Goal: Task Accomplishment & Management: Use online tool/utility

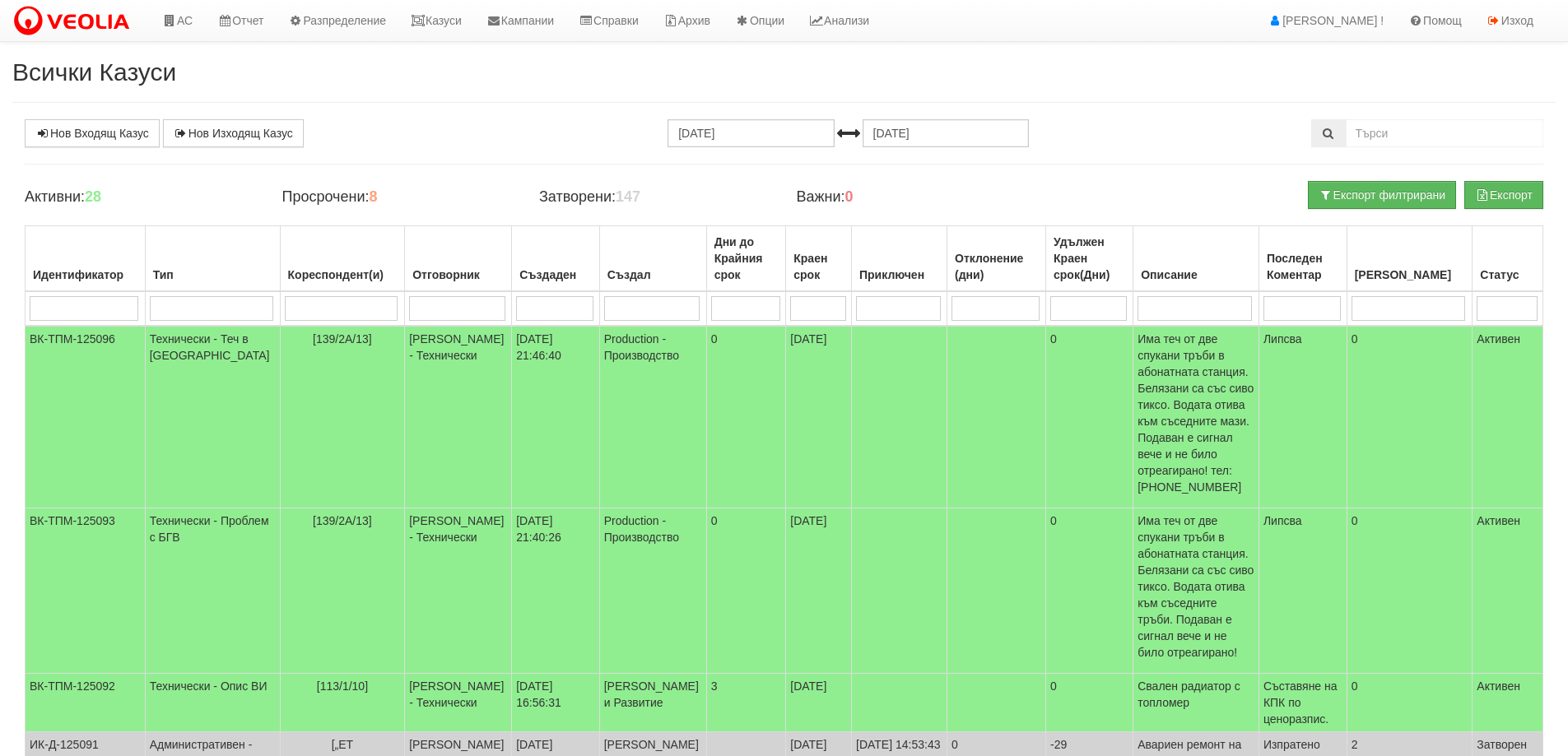
click at [333, 303] on input "search" at bounding box center [341, 308] width 113 height 24
type input "80"
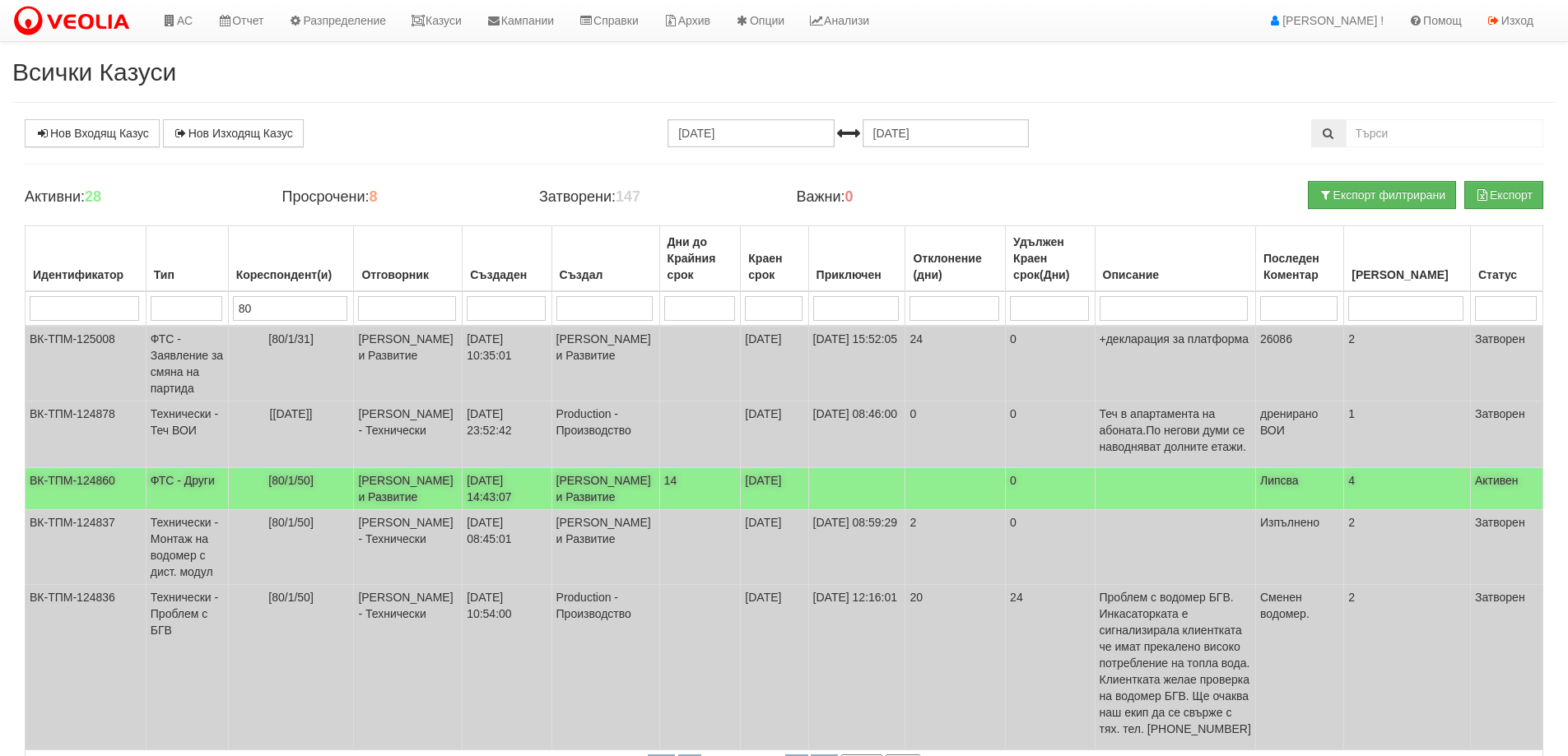
type input "80"
click at [316, 510] on td "[80/1/50]" at bounding box center [291, 489] width 126 height 42
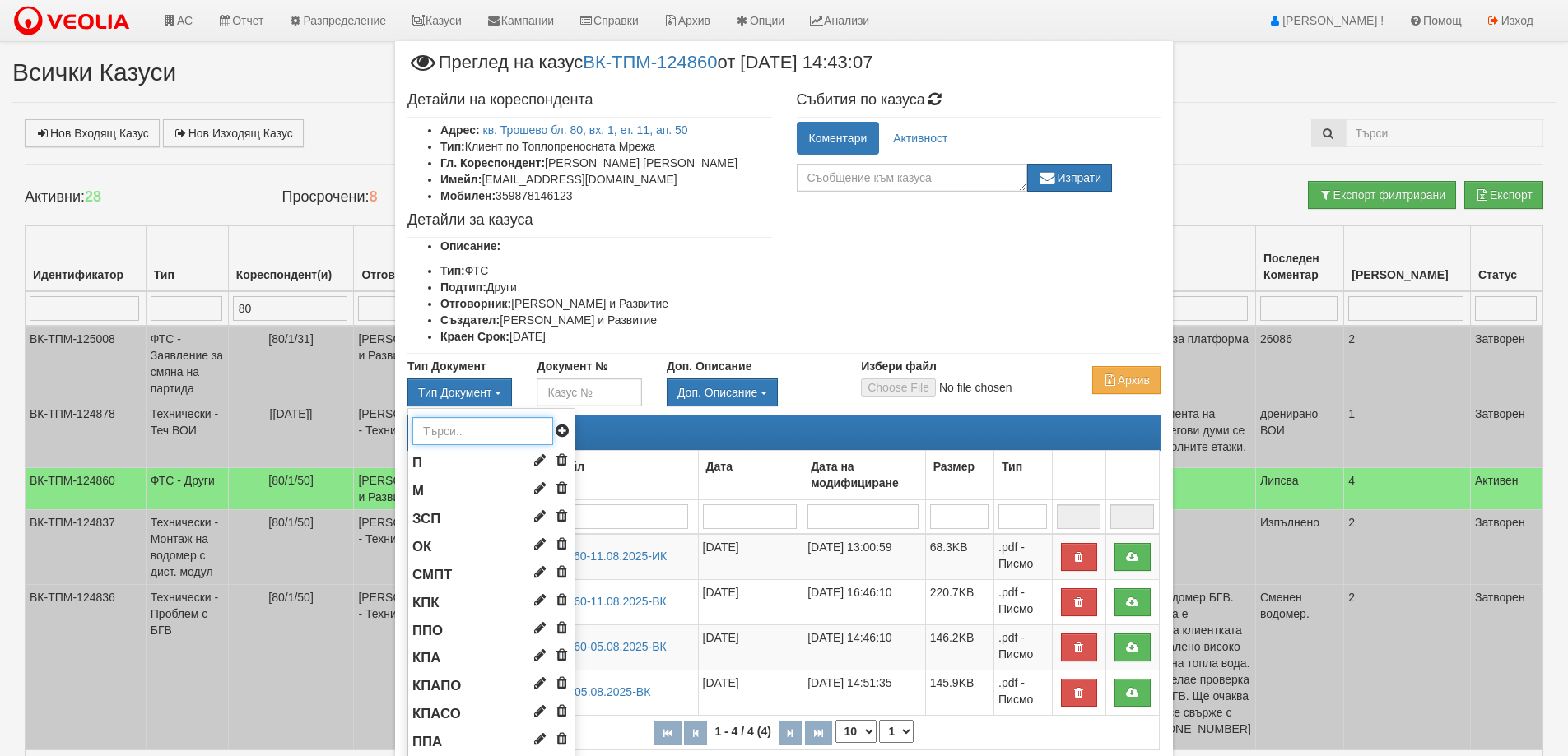
click at [448, 439] on input "text" at bounding box center [482, 431] width 140 height 28
click at [420, 477] on li "П" at bounding box center [492, 463] width 166 height 28
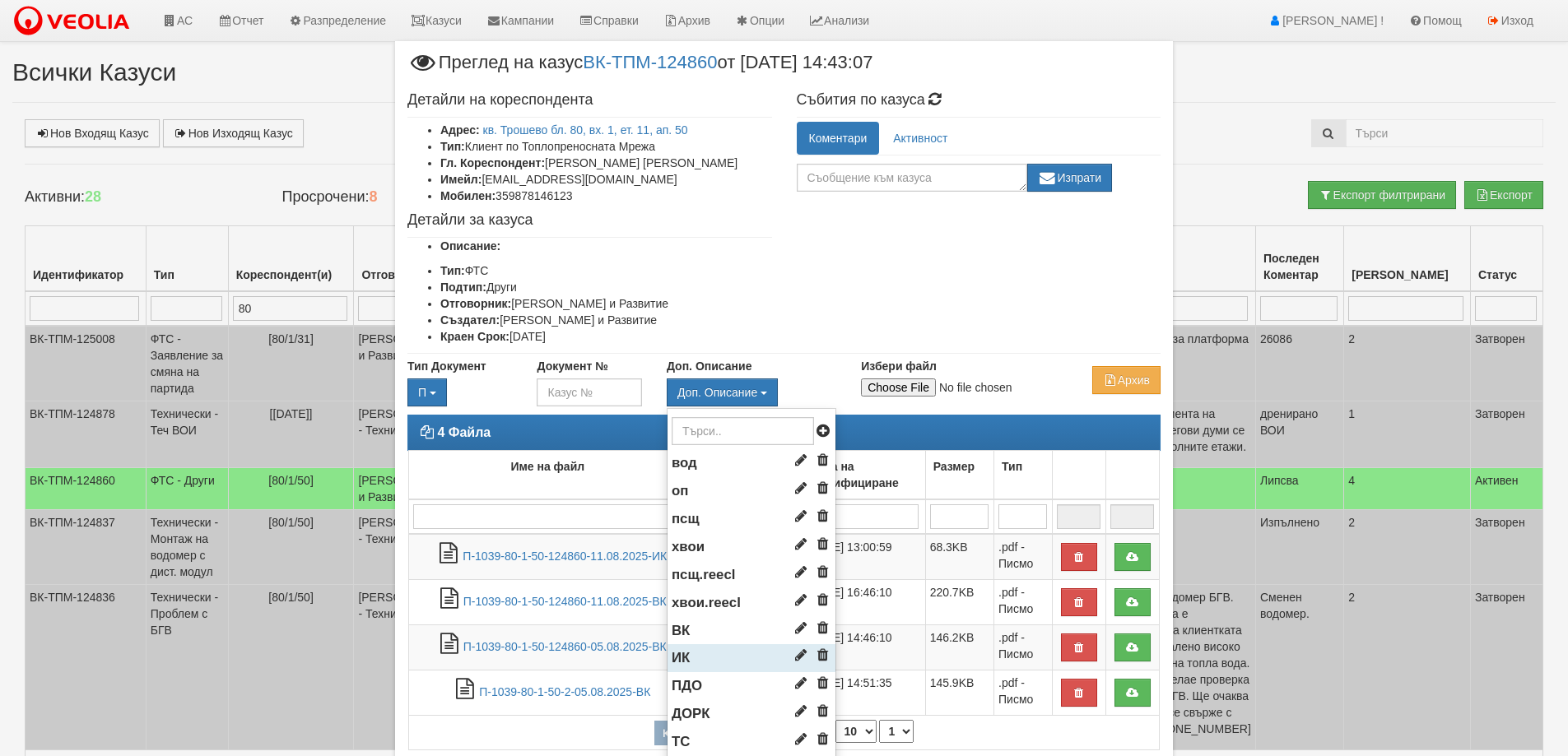
click at [702, 672] on li "ИК" at bounding box center [751, 658] width 168 height 28
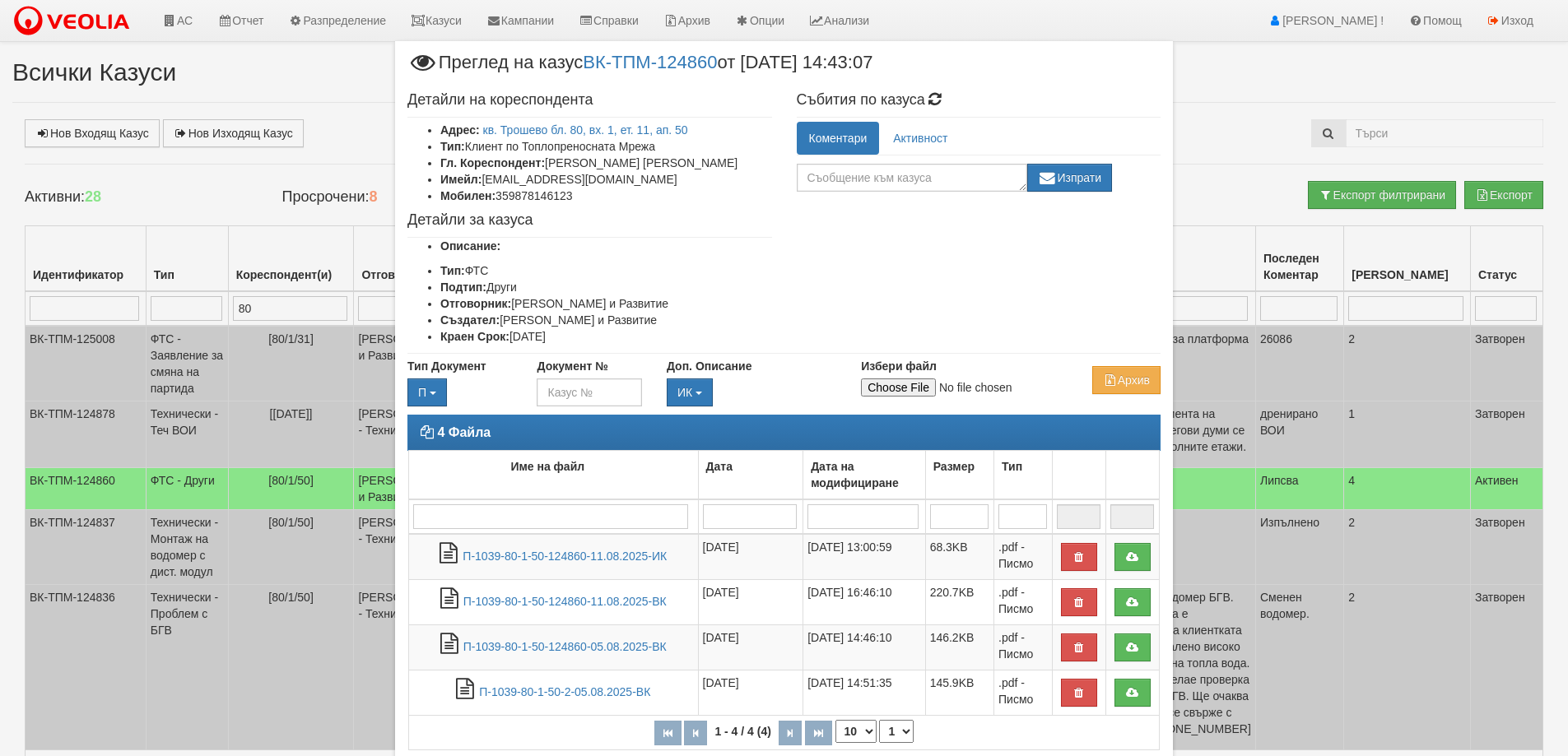
type input "C:\fakepath\20250820 _Отговор_80-1-50-20.08.pdf"
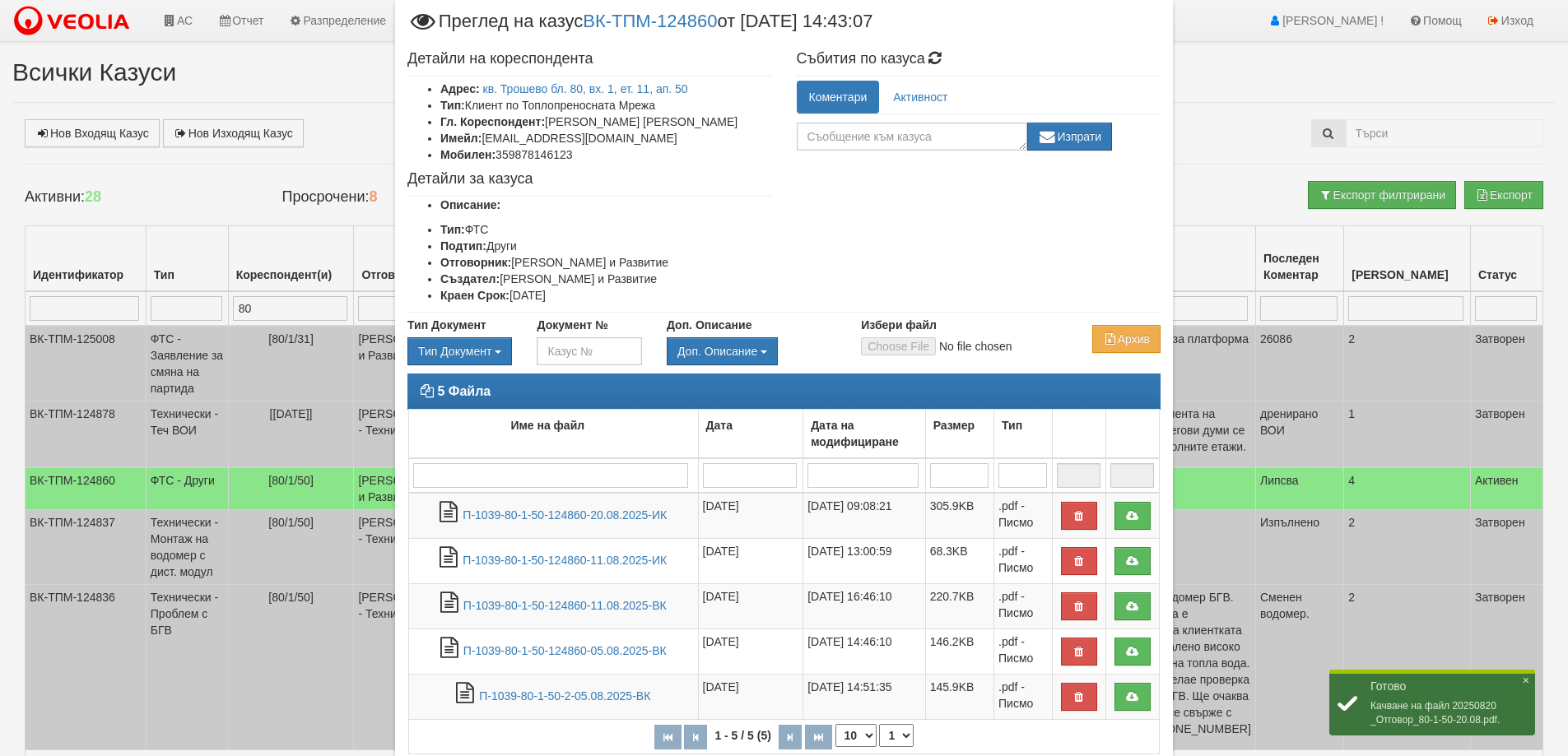
scroll to position [201, 0]
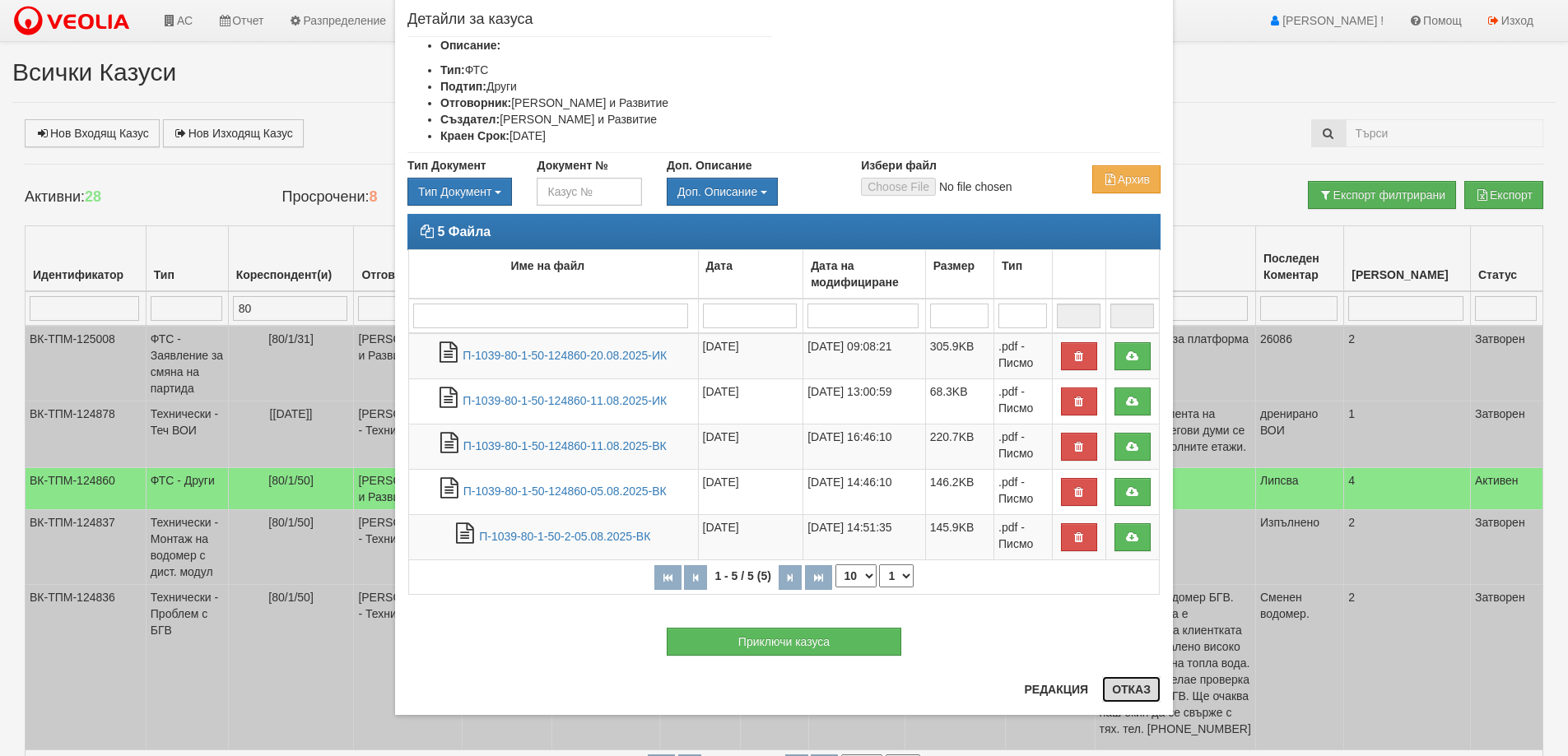
click at [1114, 689] on button "Отказ" at bounding box center [1132, 689] width 59 height 26
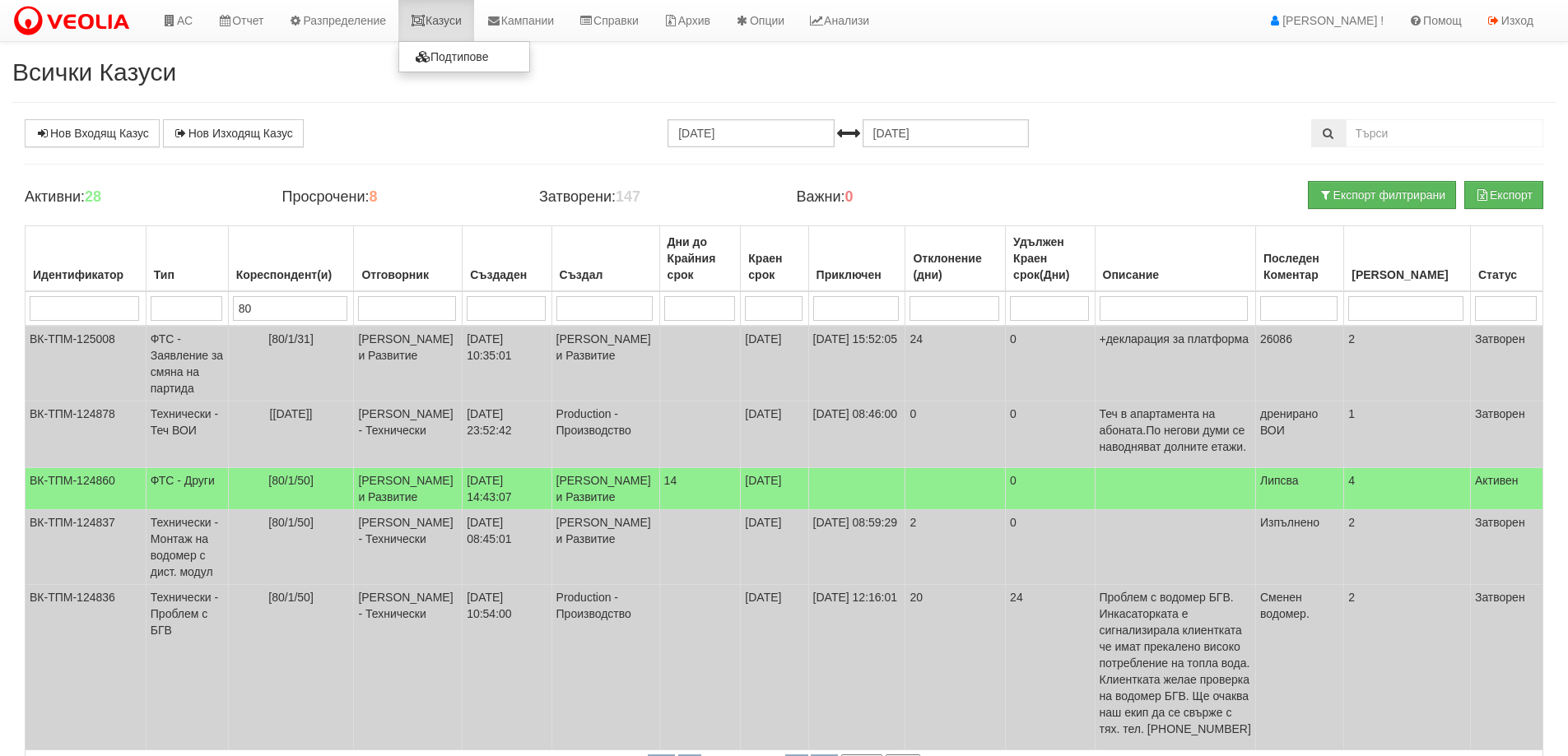
click at [458, 21] on link "Казуси" at bounding box center [436, 20] width 76 height 41
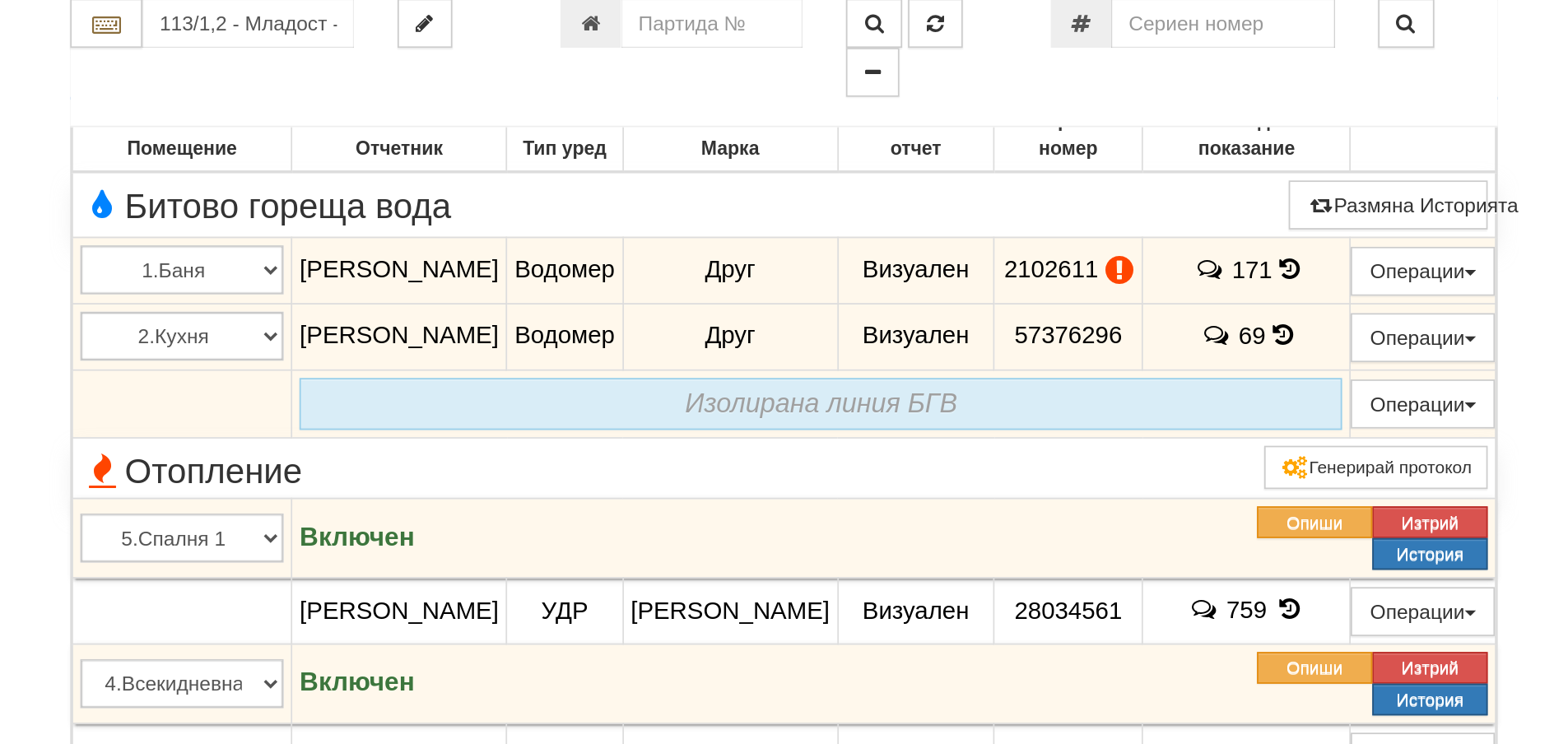
scroll to position [659, 0]
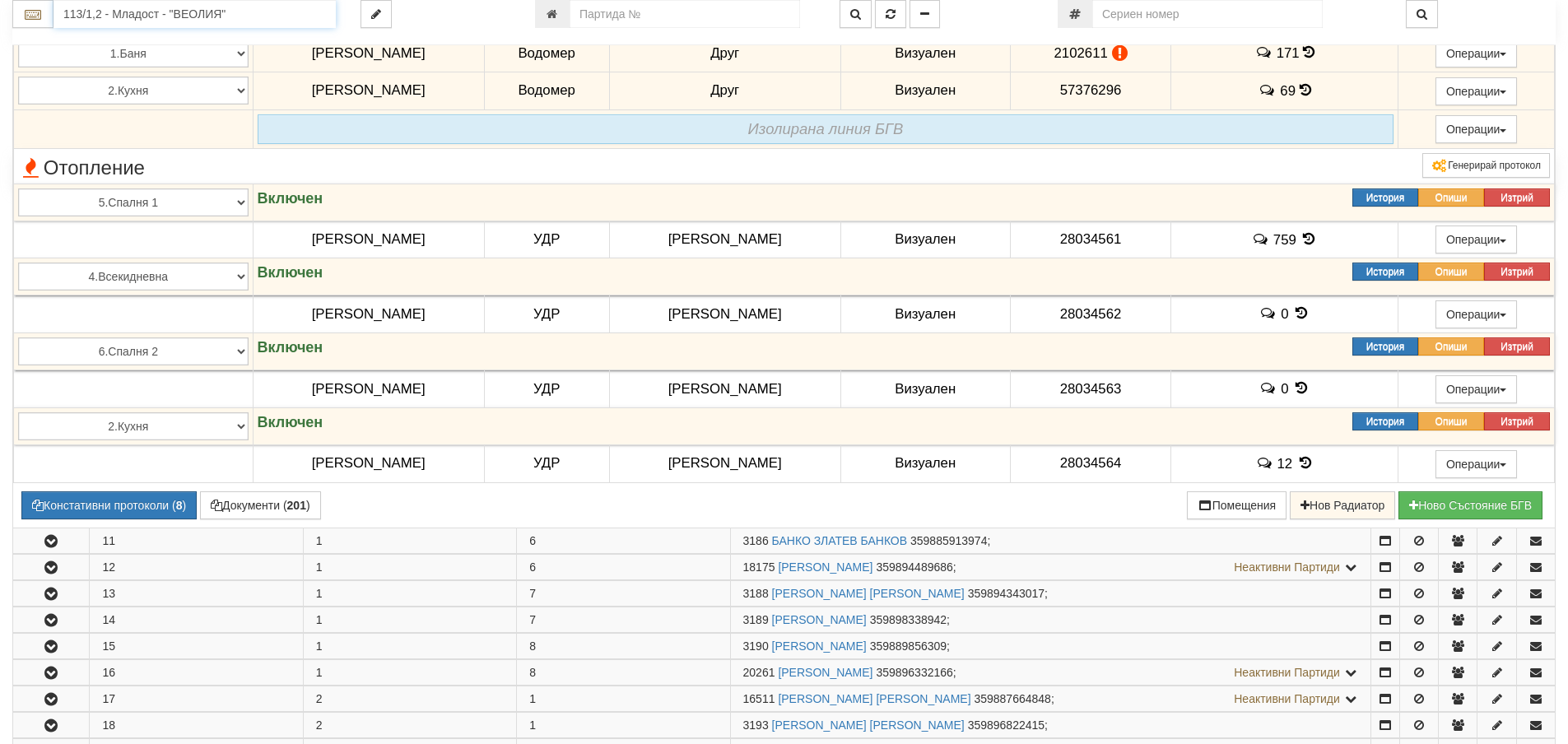
click at [297, 17] on input "113/1,2 - Младост - "ВЕОЛИЯ"" at bounding box center [195, 13] width 282 height 28
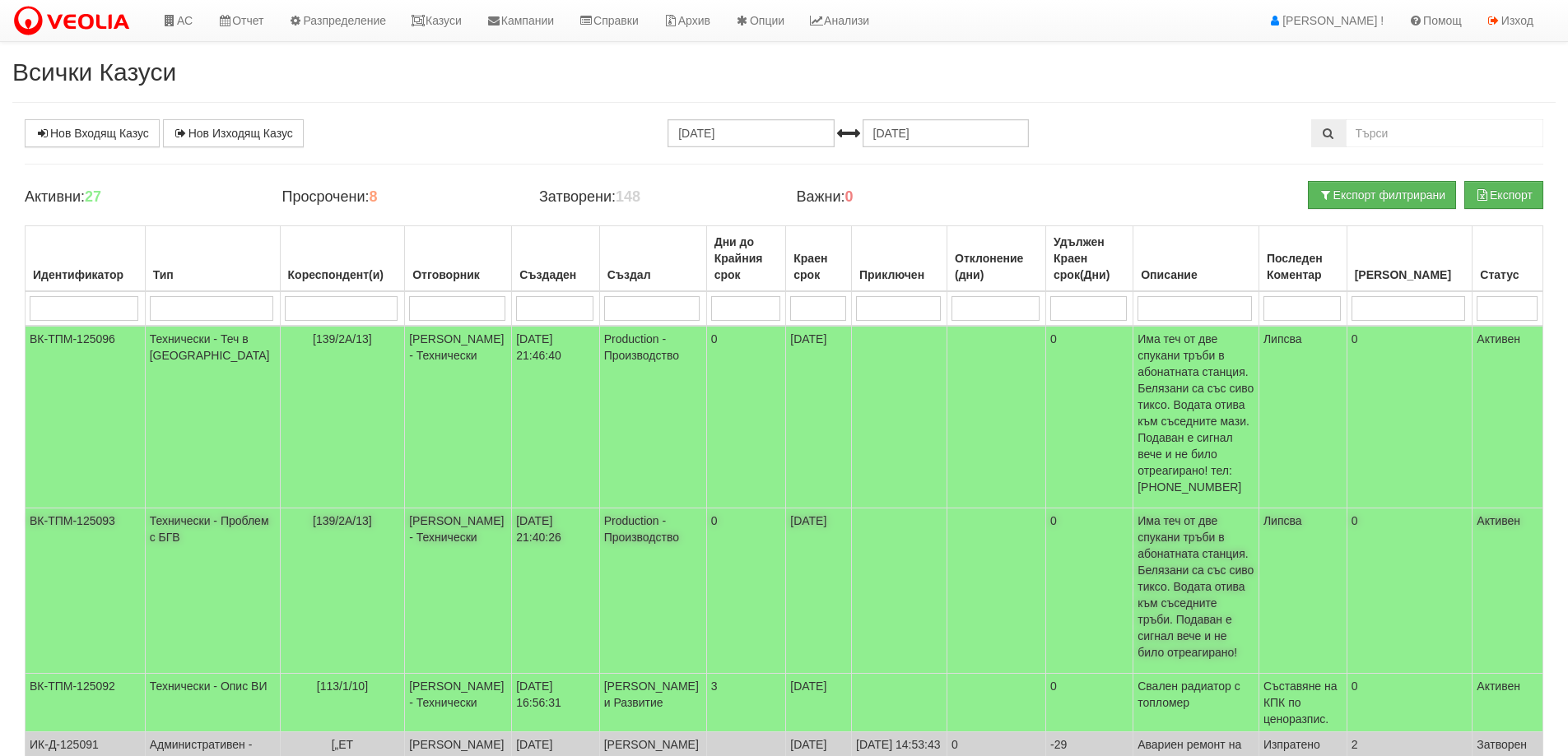
scroll to position [82, 0]
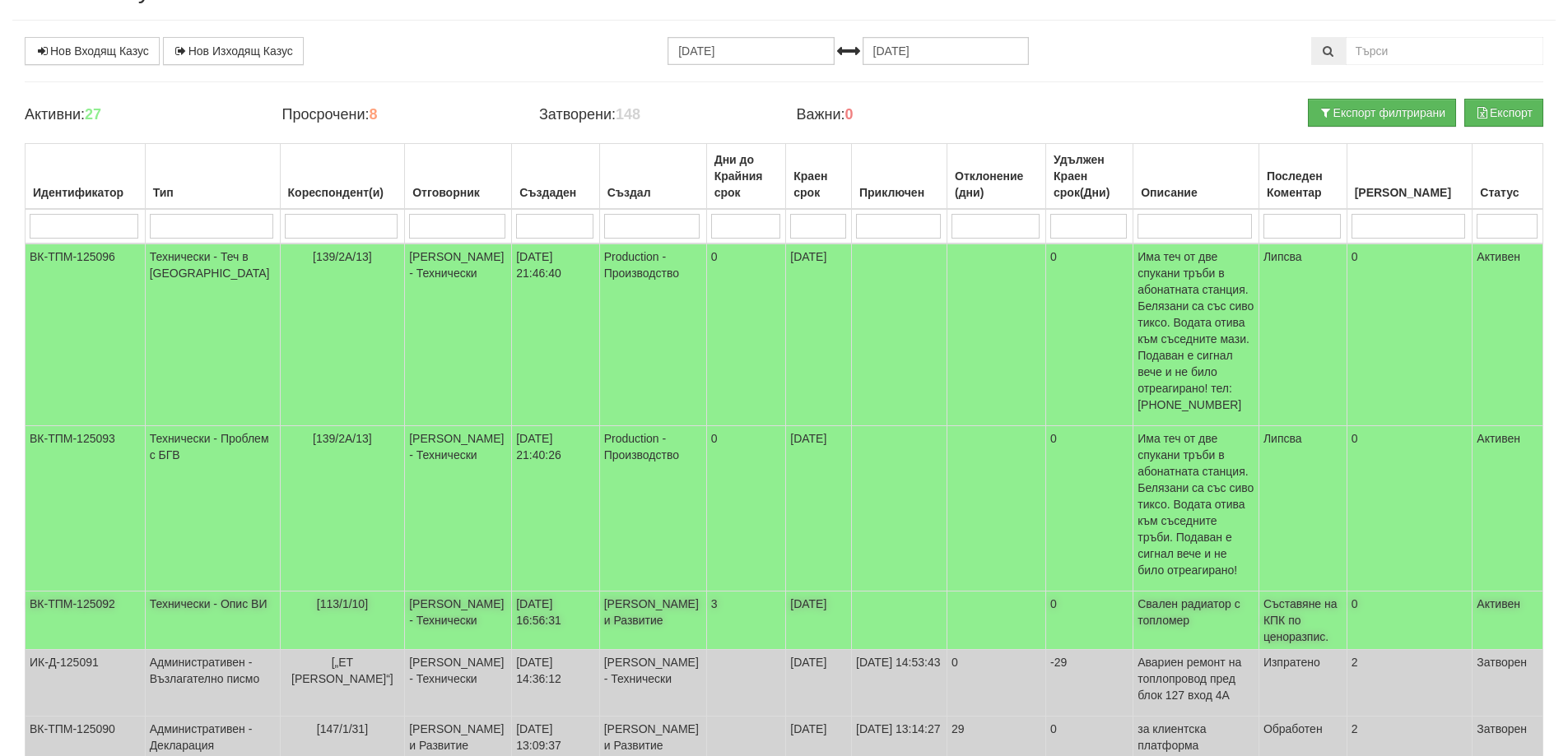
click at [1205, 591] on td "Свален радиатор с топломер" at bounding box center [1197, 621] width 126 height 59
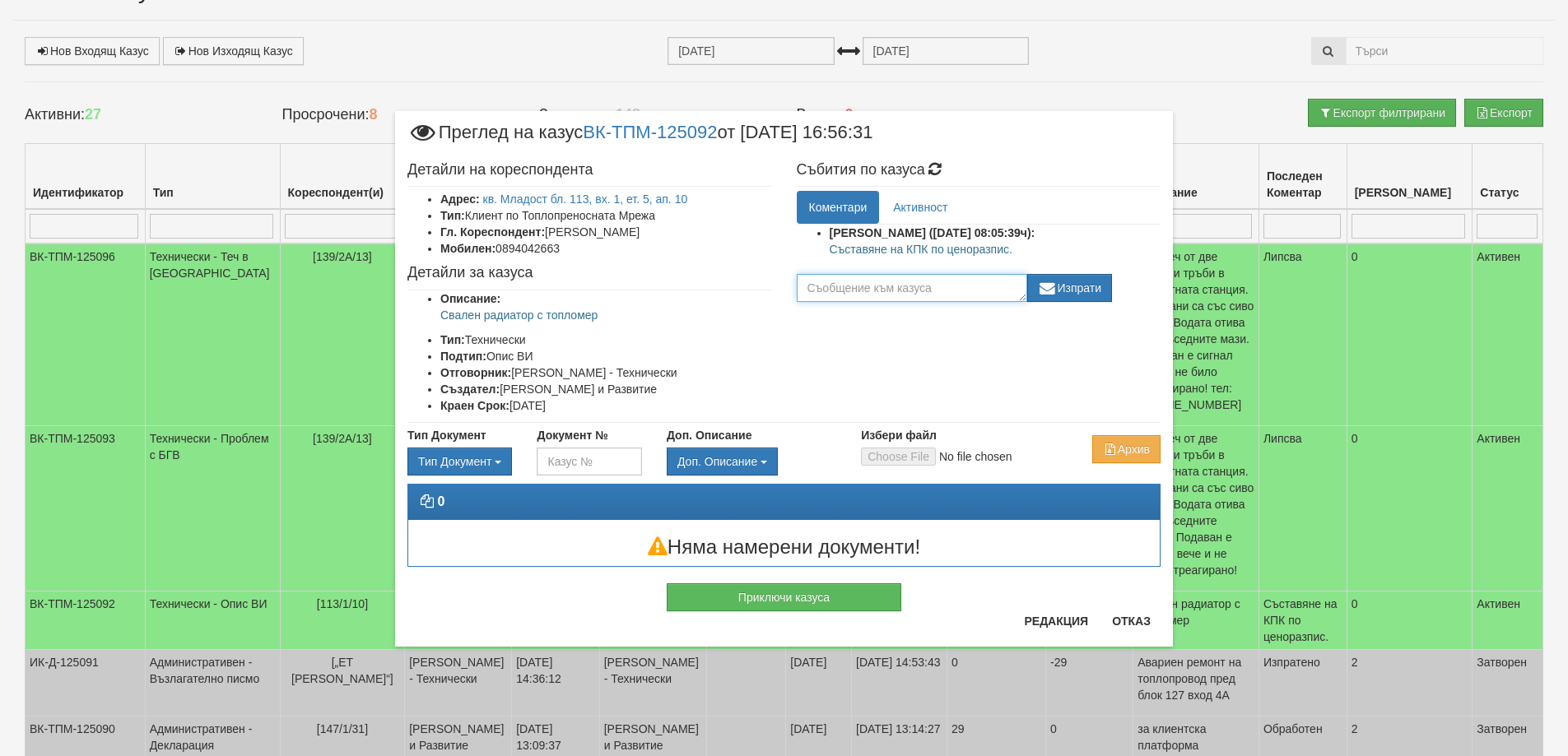
click at [967, 291] on textarea at bounding box center [912, 287] width 230 height 28
type textarea "Д"
click at [1132, 622] on button "Отказ" at bounding box center [1132, 621] width 59 height 26
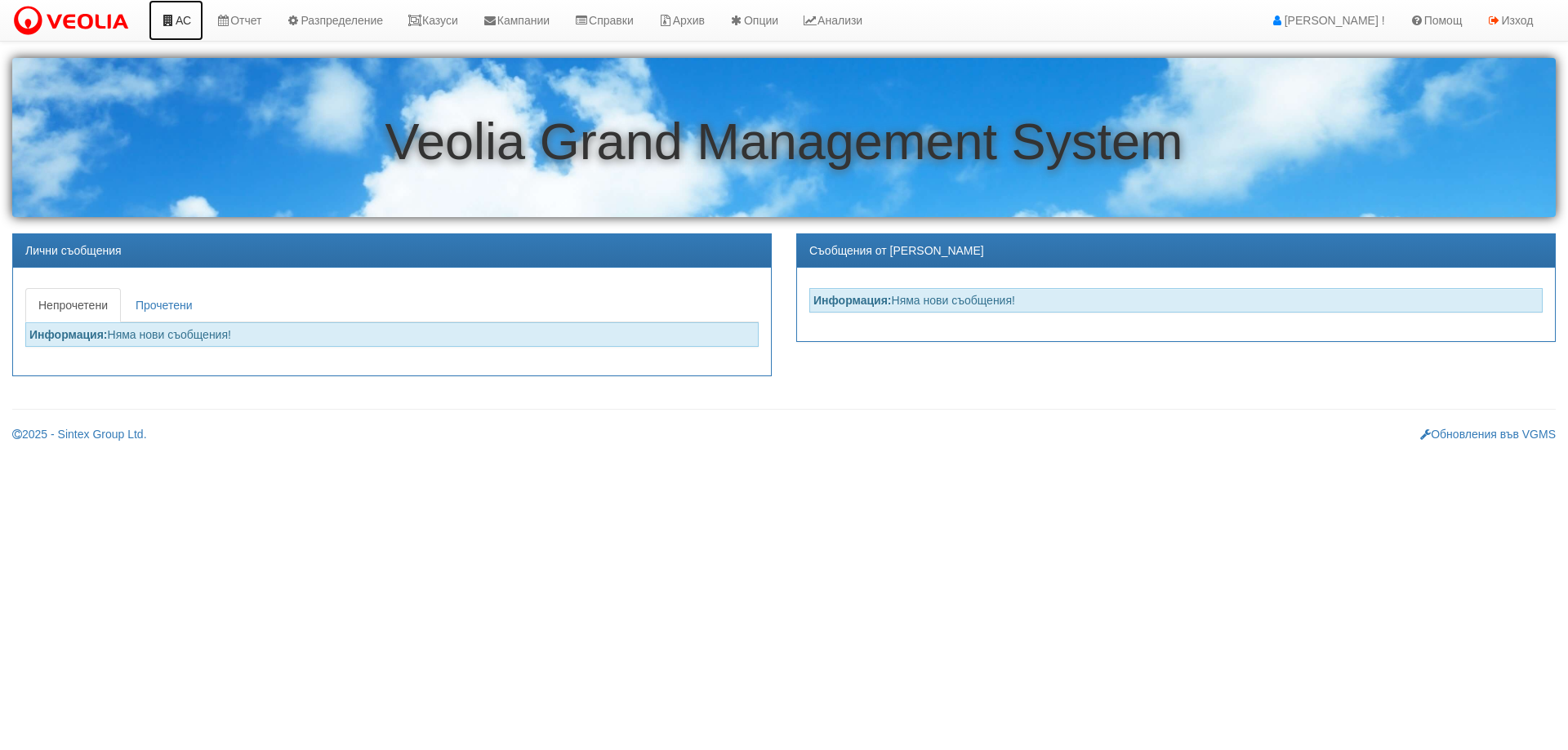
click at [171, 28] on link "АС" at bounding box center [176, 20] width 55 height 41
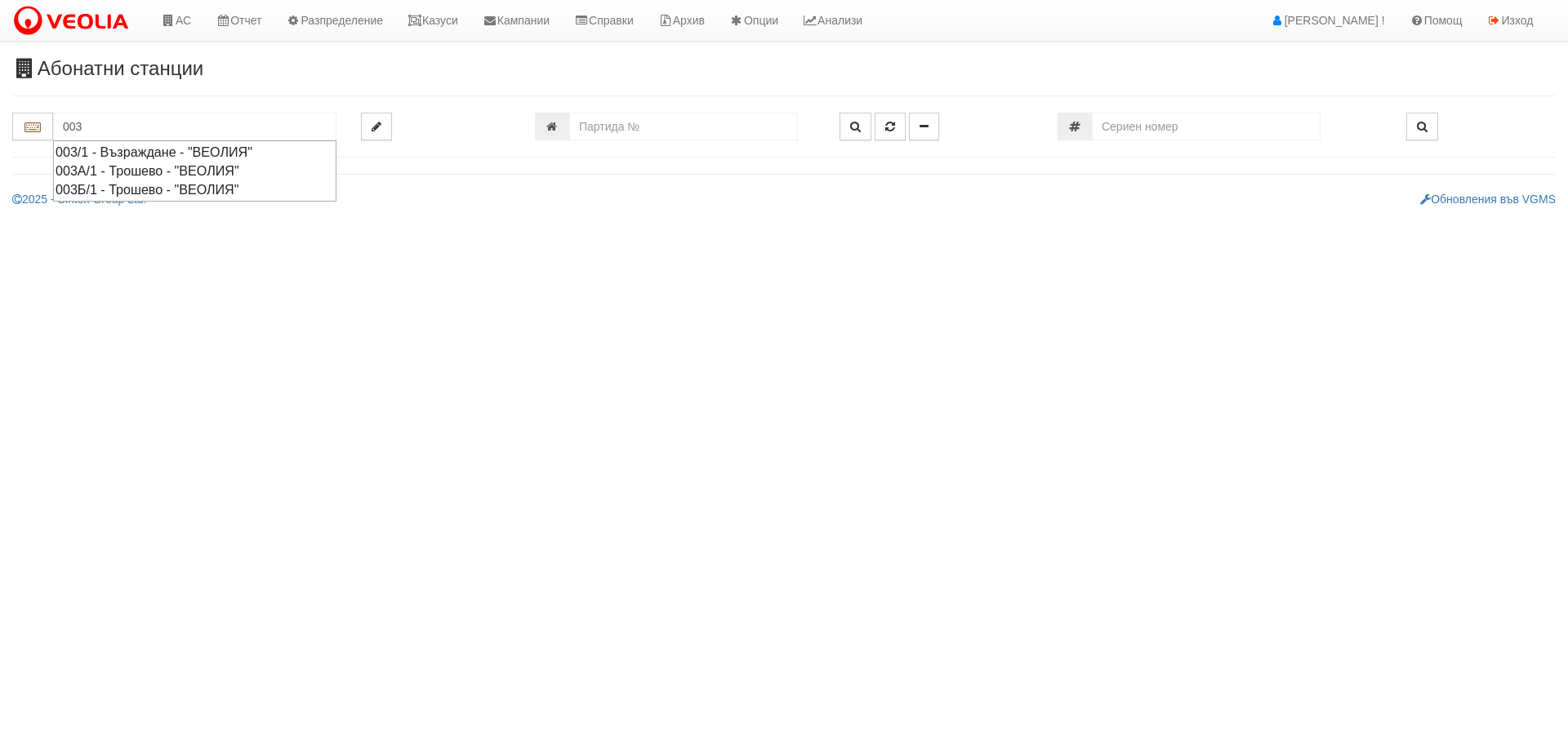
click at [208, 189] on div "003Б/1 - Трошево - "ВЕОЛИЯ"" at bounding box center [195, 189] width 278 height 19
type input "003Б/1 - Трошево - "ВЕОЛИЯ""
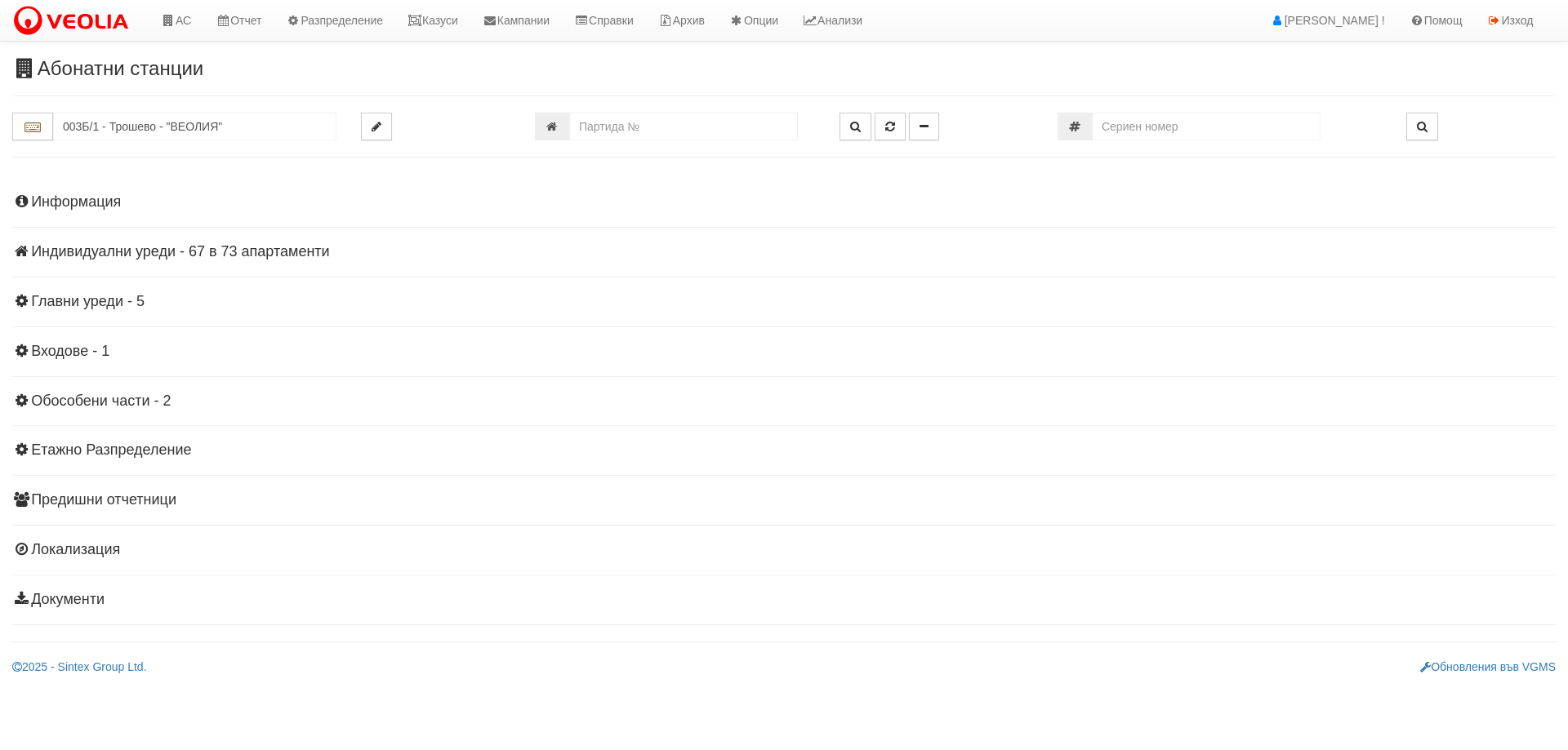
click at [123, 252] on h4 "Индивидуални уреди - 67 в 73 апартаменти" at bounding box center [784, 252] width 1543 height 17
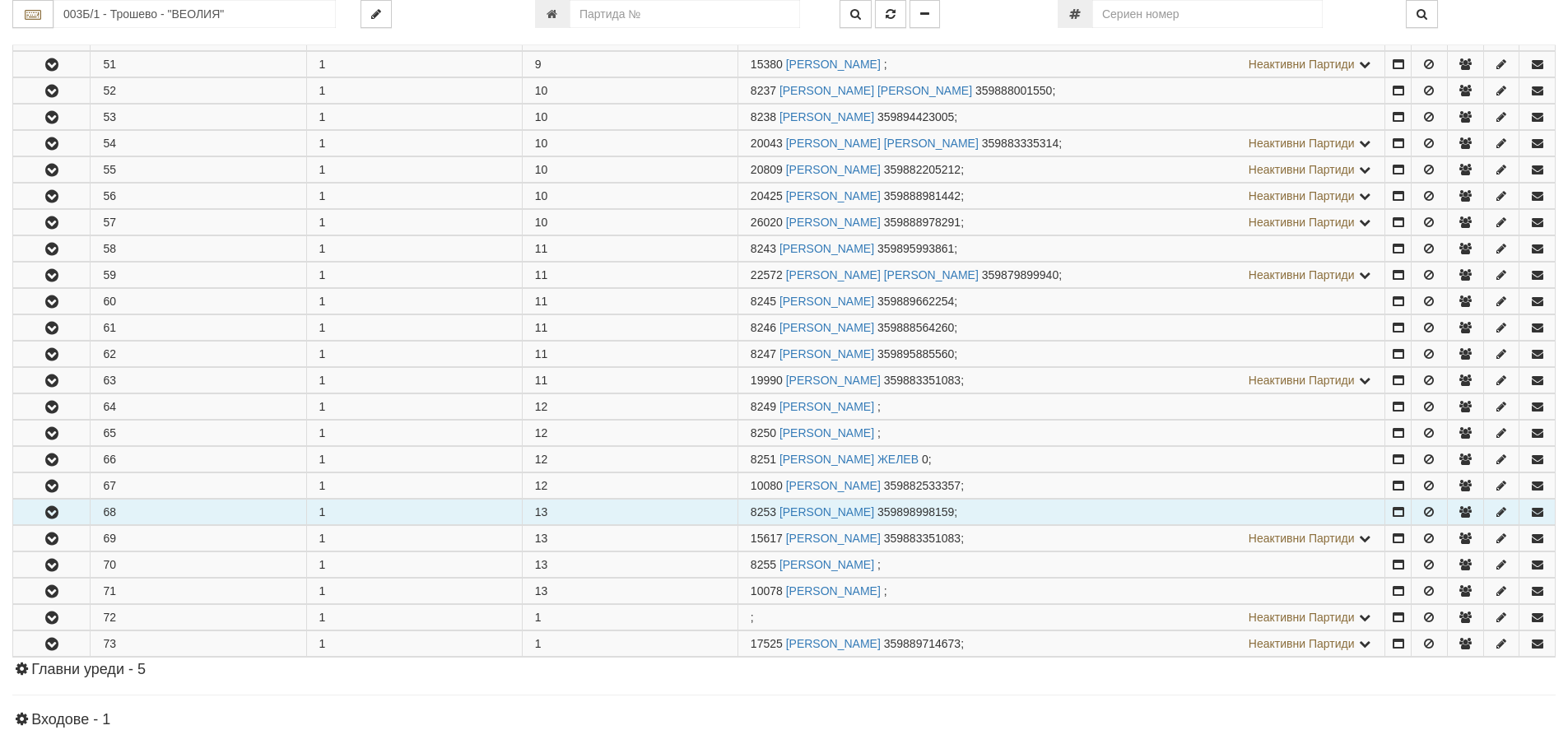
scroll to position [1647, 0]
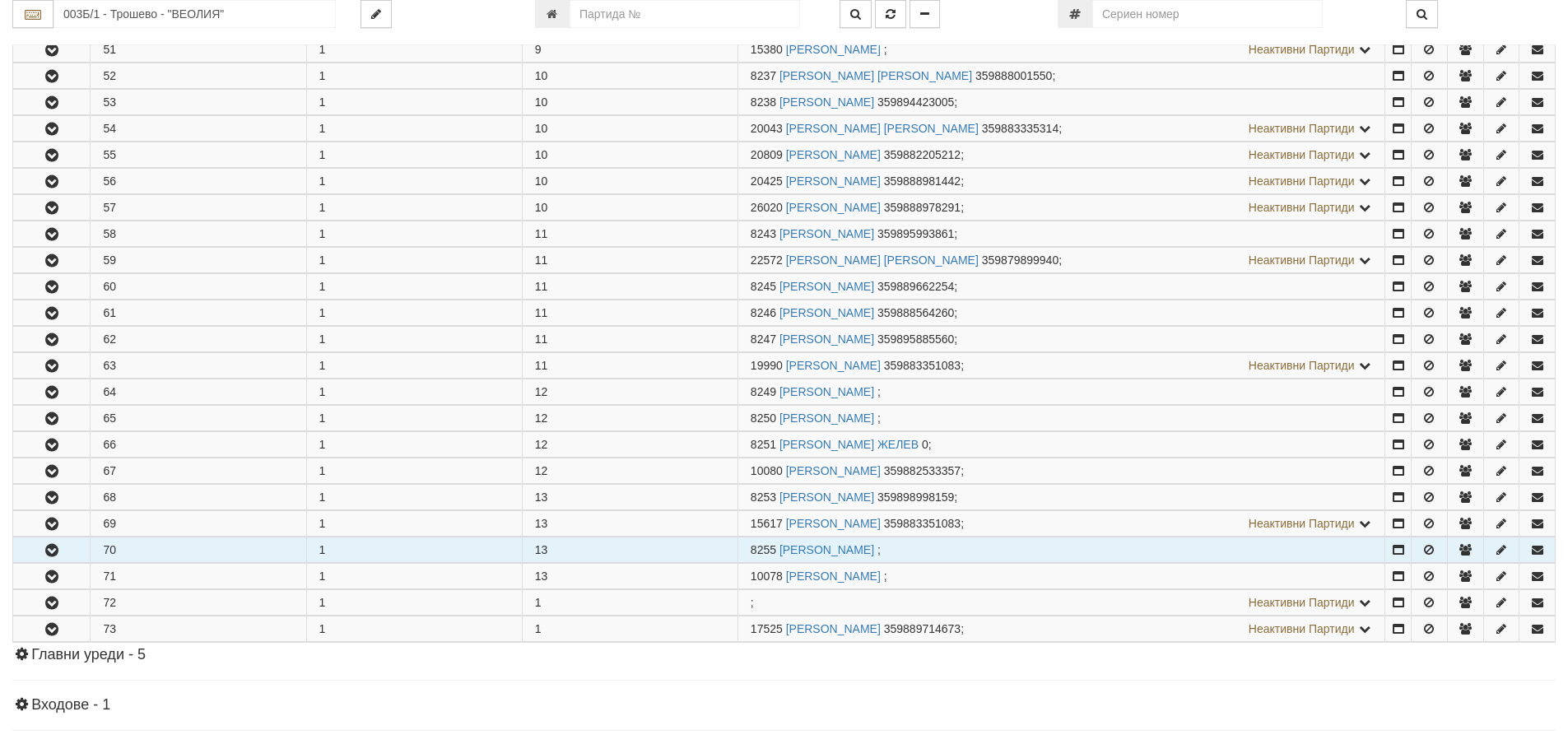
click at [20, 556] on button "button" at bounding box center [51, 550] width 76 height 24
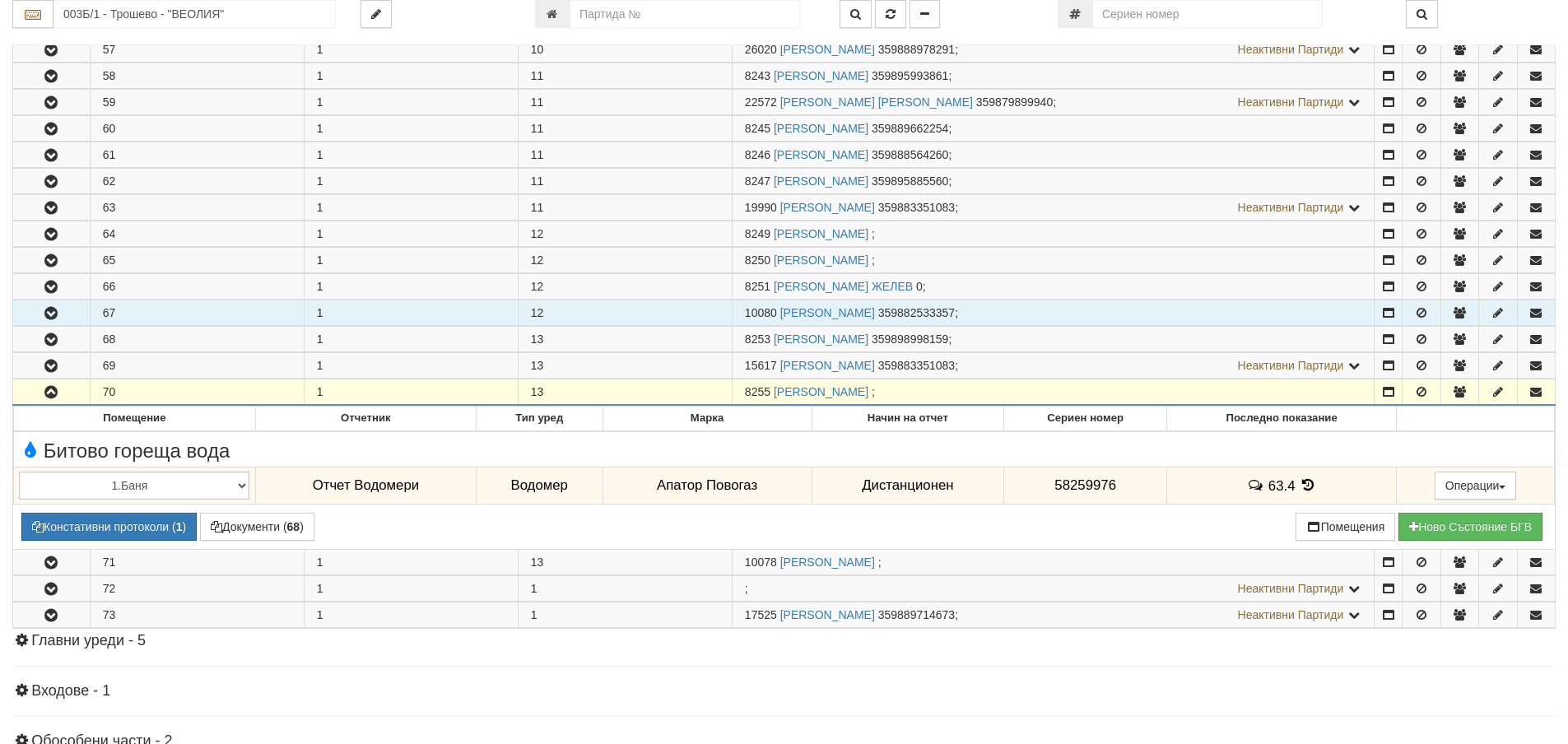
scroll to position [1812, 0]
